Goal: Transaction & Acquisition: Purchase product/service

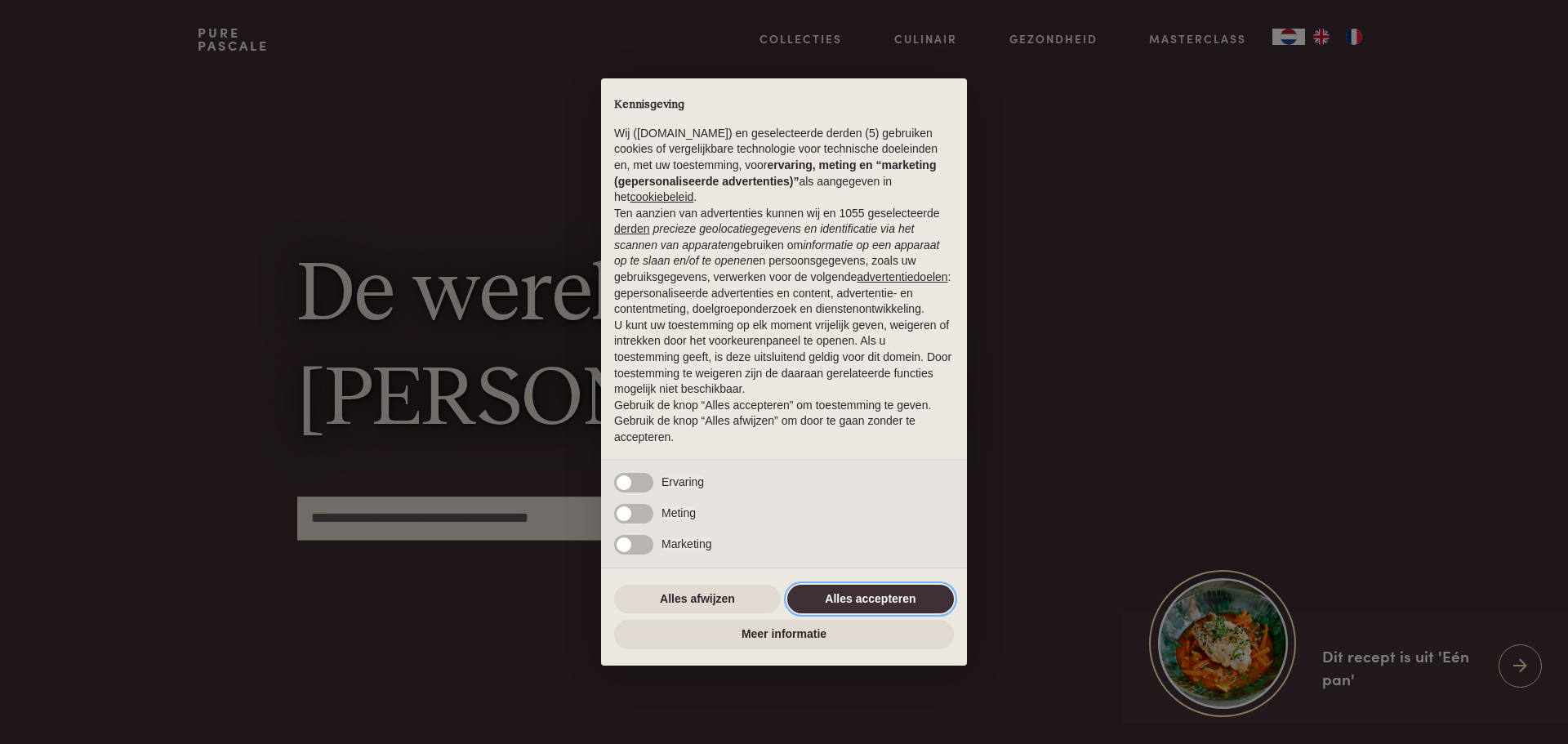
click at [819, 595] on button "Alles accepteren" at bounding box center [870, 599] width 166 height 30
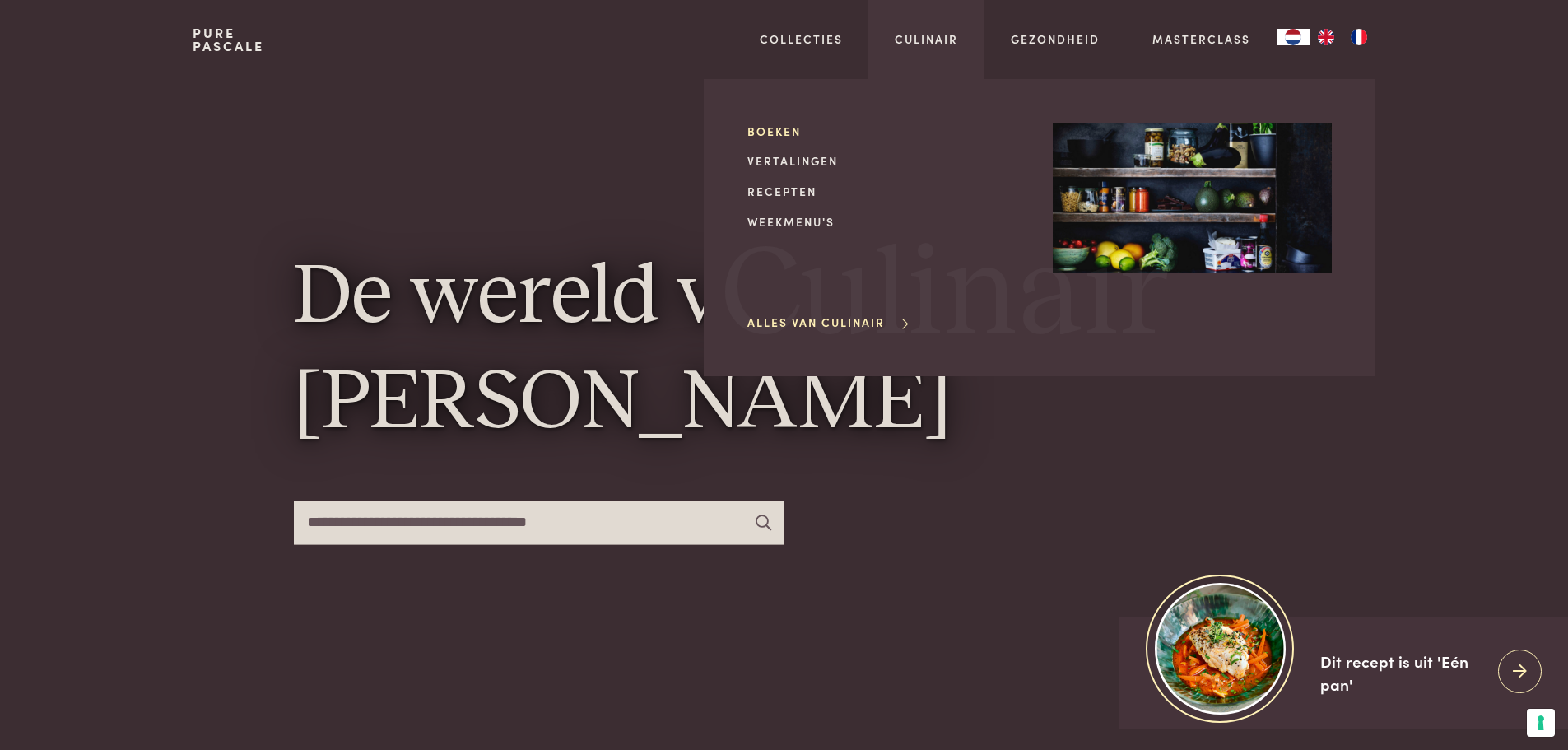
click at [789, 129] on link "Boeken" at bounding box center [887, 131] width 279 height 17
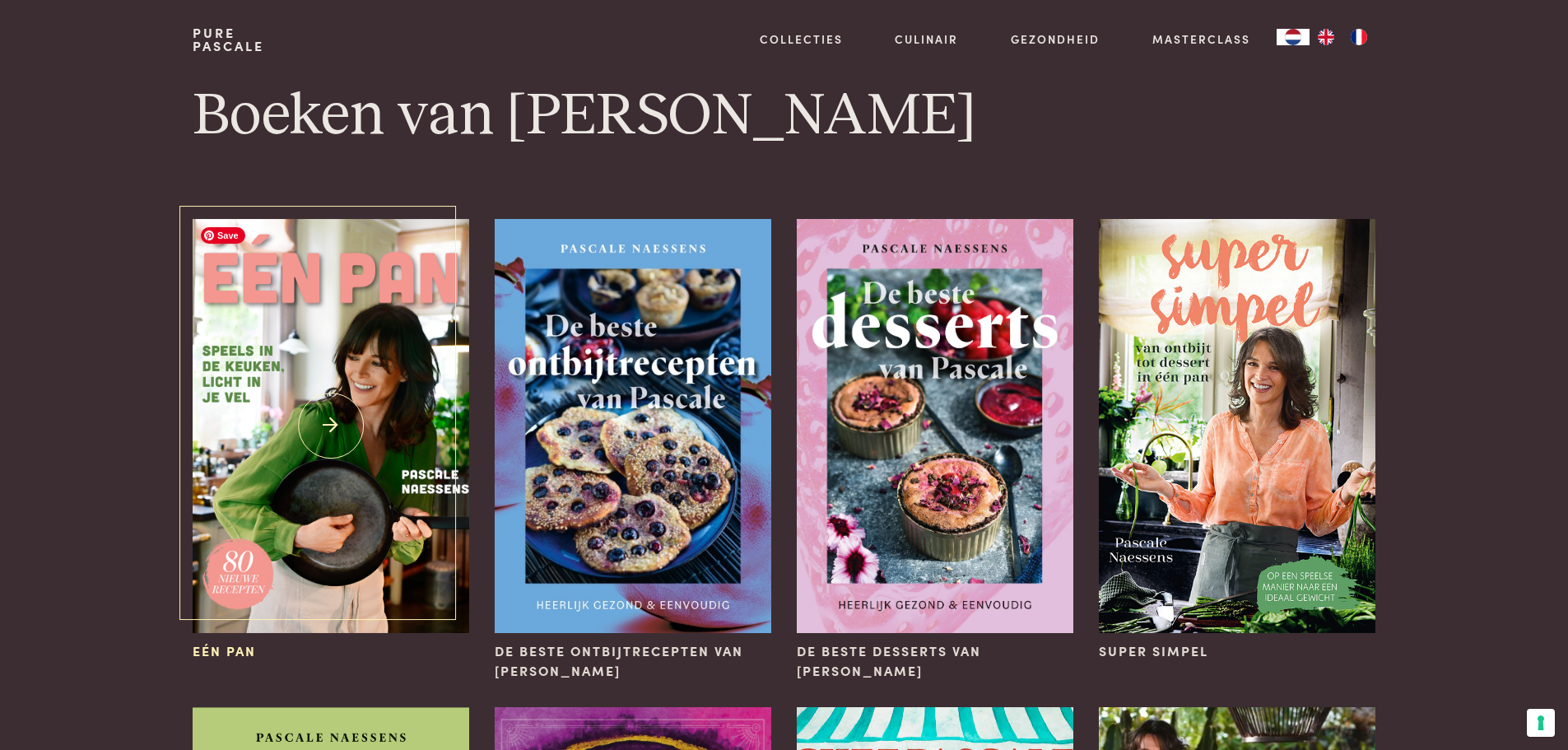
click at [305, 456] on img at bounding box center [330, 425] width 276 height 414
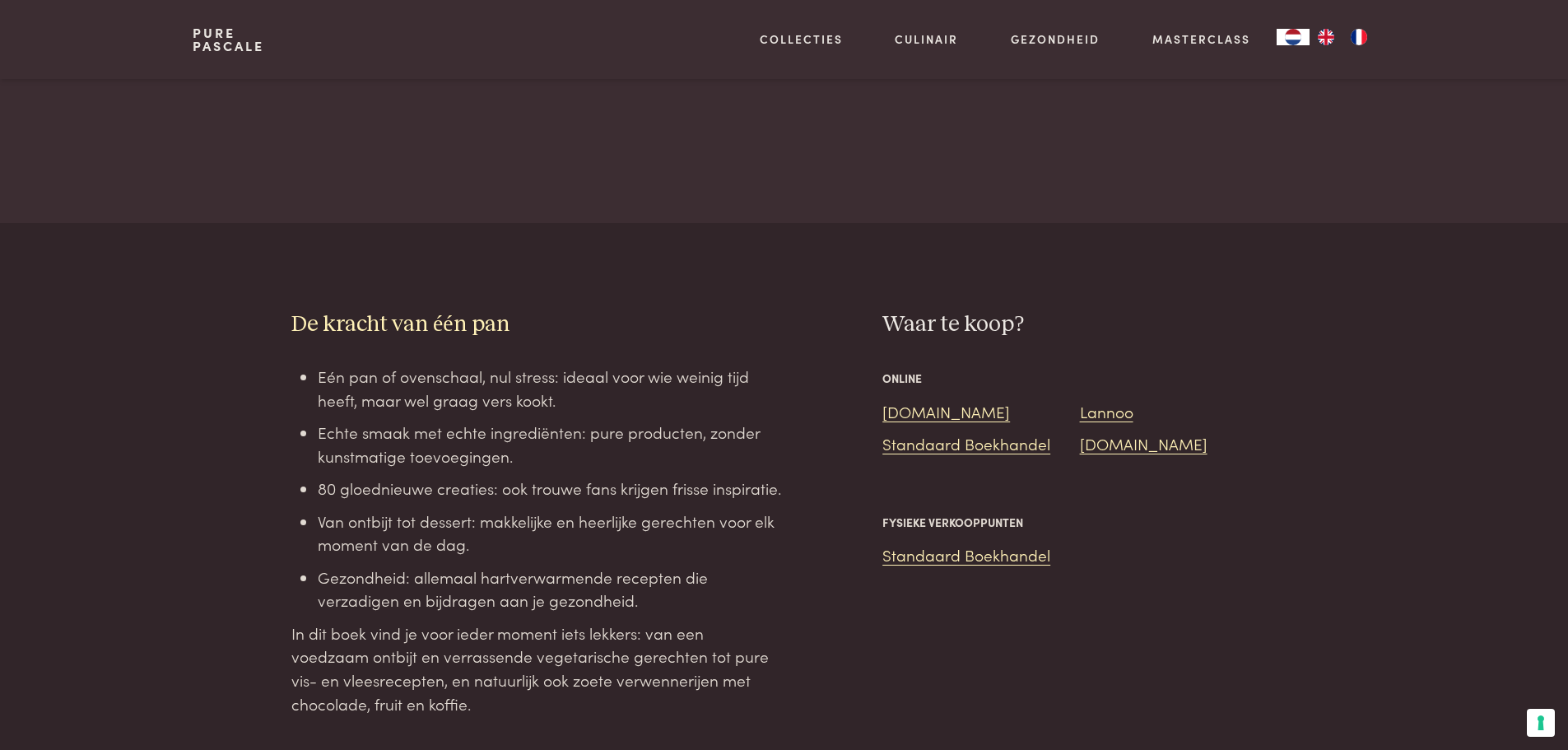
scroll to position [1316, 0]
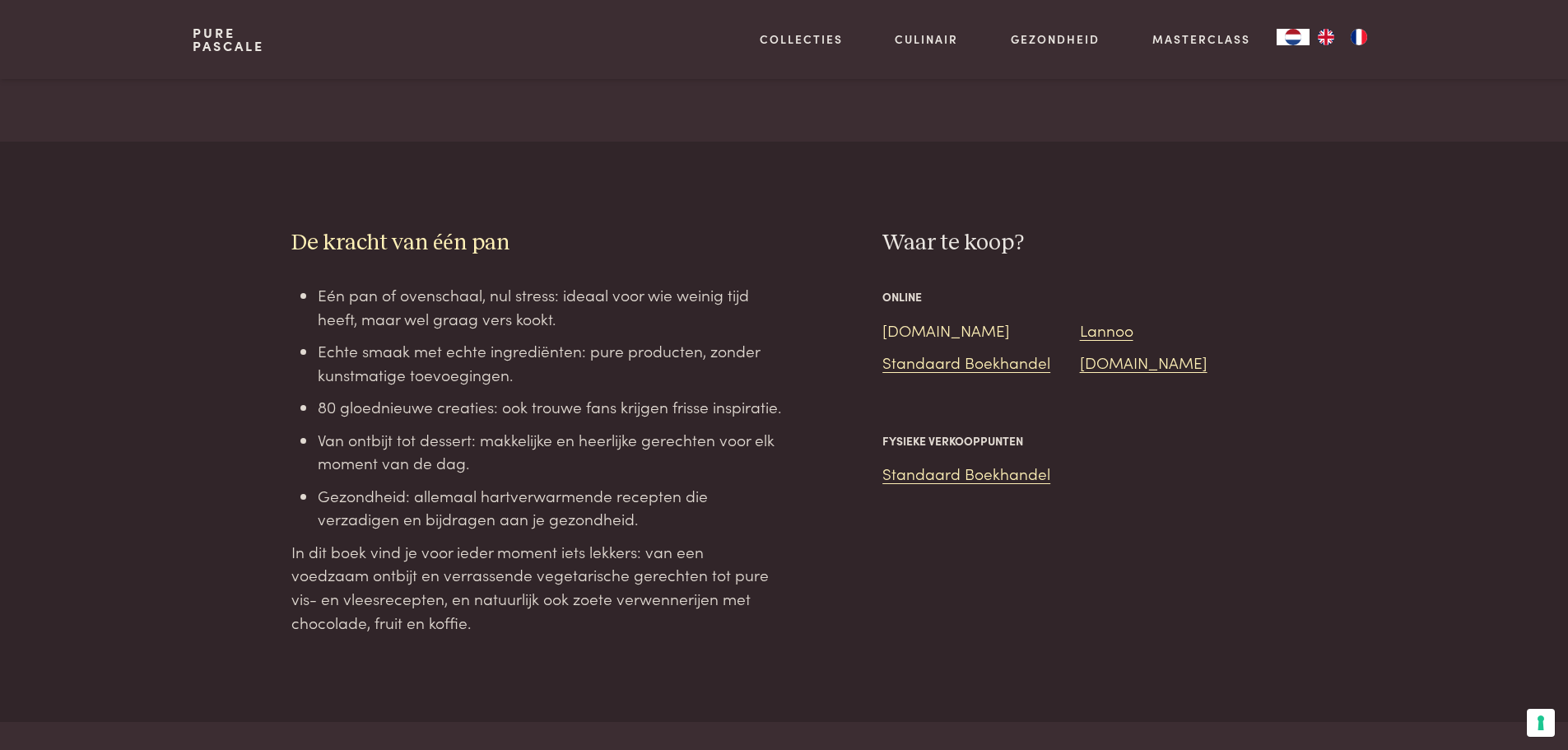
click at [904, 318] on link "Bol.com" at bounding box center [946, 329] width 128 height 22
